Goal: Browse casually

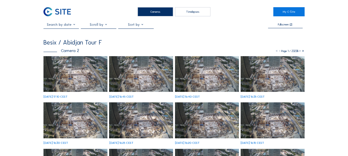
click at [73, 66] on img at bounding box center [75, 74] width 64 height 36
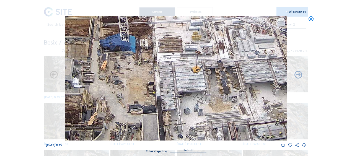
drag, startPoint x: 184, startPoint y: 102, endPoint x: 185, endPoint y: 82, distance: 20.8
click at [142, 75] on img at bounding box center [176, 78] width 222 height 125
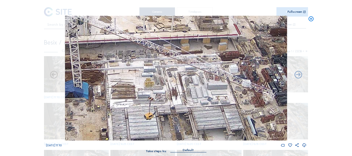
drag, startPoint x: 206, startPoint y: 74, endPoint x: 176, endPoint y: 101, distance: 41.3
click at [172, 105] on img at bounding box center [176, 78] width 222 height 125
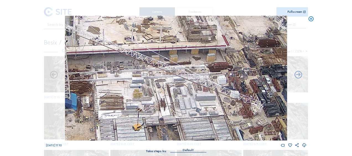
drag, startPoint x: 216, startPoint y: 59, endPoint x: 190, endPoint y: 85, distance: 36.6
click at [190, 85] on img at bounding box center [176, 78] width 222 height 125
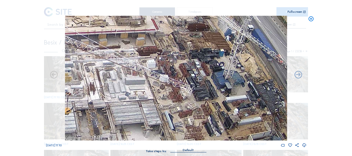
drag, startPoint x: 189, startPoint y: 77, endPoint x: 142, endPoint y: 46, distance: 56.5
click at [144, 35] on img at bounding box center [176, 78] width 222 height 125
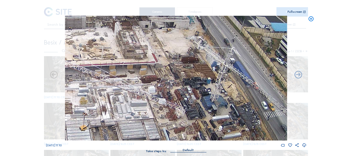
drag, startPoint x: 159, startPoint y: 46, endPoint x: 158, endPoint y: 74, distance: 27.7
click at [158, 74] on img at bounding box center [176, 78] width 222 height 125
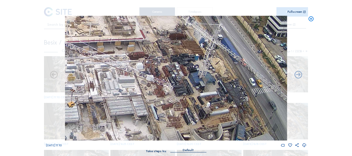
drag, startPoint x: 148, startPoint y: 78, endPoint x: 138, endPoint y: 37, distance: 42.4
click at [138, 37] on img at bounding box center [176, 78] width 222 height 125
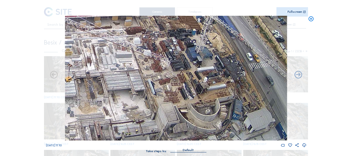
drag, startPoint x: 135, startPoint y: 86, endPoint x: 144, endPoint y: 44, distance: 42.6
click at [144, 44] on img at bounding box center [176, 78] width 222 height 125
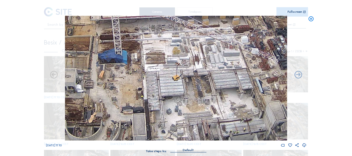
drag, startPoint x: 145, startPoint y: 75, endPoint x: 245, endPoint y: 58, distance: 101.7
click at [245, 58] on img at bounding box center [176, 78] width 222 height 125
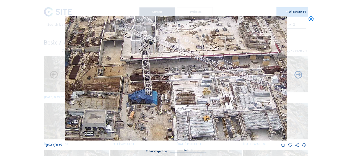
drag, startPoint x: 160, startPoint y: 43, endPoint x: 189, endPoint y: 84, distance: 50.1
click at [189, 84] on img at bounding box center [176, 78] width 222 height 125
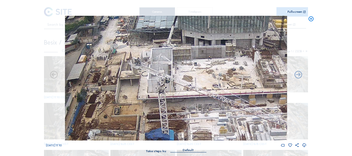
drag, startPoint x: 181, startPoint y: 81, endPoint x: 193, endPoint y: 97, distance: 20.5
click at [193, 97] on img at bounding box center [176, 78] width 222 height 125
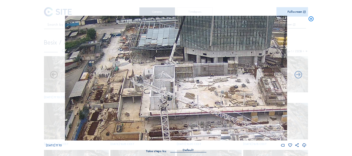
drag, startPoint x: 173, startPoint y: 72, endPoint x: 174, endPoint y: 85, distance: 13.0
click at [174, 85] on img at bounding box center [176, 78] width 222 height 125
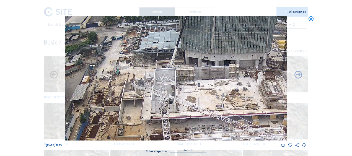
drag, startPoint x: 149, startPoint y: 93, endPoint x: 151, endPoint y: 36, distance: 57.0
click at [151, 36] on img at bounding box center [176, 78] width 222 height 125
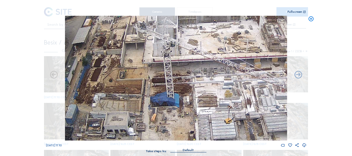
click at [159, 30] on img at bounding box center [176, 78] width 222 height 125
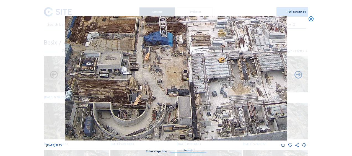
drag, startPoint x: 199, startPoint y: 83, endPoint x: 166, endPoint y: 48, distance: 47.4
click at [166, 48] on img at bounding box center [176, 78] width 222 height 125
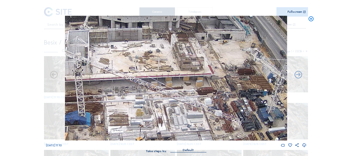
drag, startPoint x: 224, startPoint y: 32, endPoint x: 141, endPoint y: 111, distance: 114.4
click at [142, 112] on img at bounding box center [176, 78] width 222 height 125
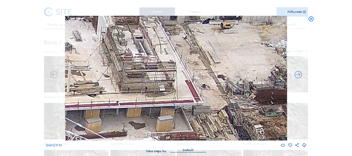
drag, startPoint x: 208, startPoint y: 64, endPoint x: 193, endPoint y: 90, distance: 30.4
click at [193, 90] on img at bounding box center [176, 78] width 222 height 125
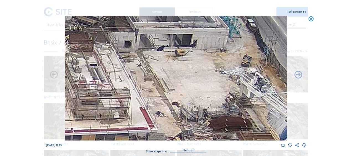
click at [183, 83] on img at bounding box center [176, 78] width 222 height 125
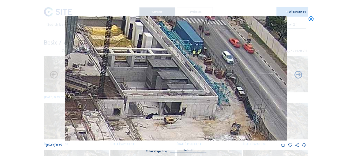
drag, startPoint x: 222, startPoint y: 56, endPoint x: 209, endPoint y: 123, distance: 67.6
click at [211, 125] on img at bounding box center [176, 78] width 222 height 125
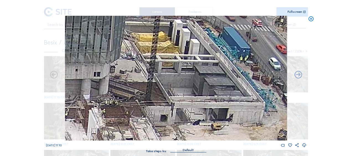
drag, startPoint x: 203, startPoint y: 129, endPoint x: 213, endPoint y: 67, distance: 63.1
click at [213, 67] on img at bounding box center [176, 78] width 222 height 125
click at [191, 57] on img at bounding box center [176, 78] width 222 height 125
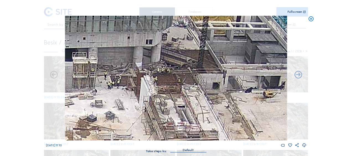
drag, startPoint x: 128, startPoint y: 102, endPoint x: 210, endPoint y: 40, distance: 102.9
click at [210, 40] on img at bounding box center [176, 78] width 222 height 125
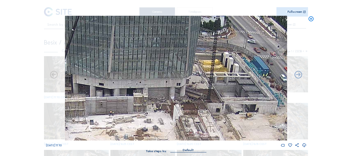
drag, startPoint x: 220, startPoint y: 37, endPoint x: 208, endPoint y: 87, distance: 51.8
click at [208, 87] on img at bounding box center [176, 78] width 222 height 125
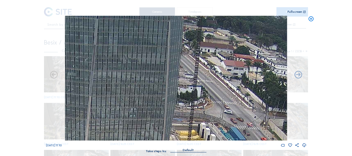
drag, startPoint x: 210, startPoint y: 37, endPoint x: 190, endPoint y: 86, distance: 52.5
click at [187, 118] on img at bounding box center [176, 78] width 222 height 125
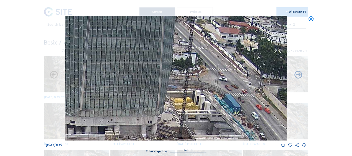
drag, startPoint x: 183, startPoint y: 102, endPoint x: 183, endPoint y: 42, distance: 59.5
click at [183, 42] on img at bounding box center [176, 78] width 222 height 125
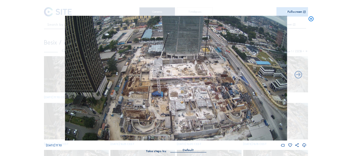
click at [324, 56] on div "Scroll to travel through time | Press 'Alt' Button + Scroll to Zoom | Click and…" at bounding box center [176, 78] width 352 height 156
click at [311, 19] on icon at bounding box center [311, 19] width 6 height 6
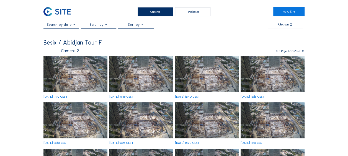
click at [81, 84] on img at bounding box center [75, 74] width 64 height 36
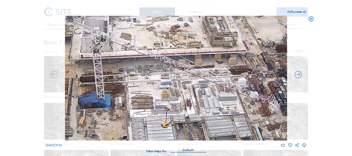
drag, startPoint x: 227, startPoint y: 80, endPoint x: 149, endPoint y: 127, distance: 91.0
click at [149, 127] on img at bounding box center [176, 78] width 222 height 125
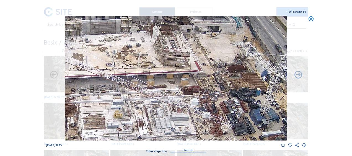
drag, startPoint x: 183, startPoint y: 102, endPoint x: 137, endPoint y: 121, distance: 49.1
click at [137, 121] on img at bounding box center [176, 78] width 222 height 125
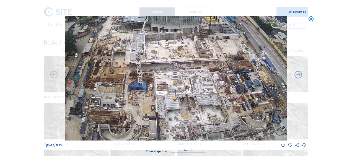
drag, startPoint x: 137, startPoint y: 112, endPoint x: 178, endPoint y: 87, distance: 48.1
click at [178, 87] on img at bounding box center [176, 78] width 222 height 125
